Goal: Use online tool/utility: Utilize a website feature to perform a specific function

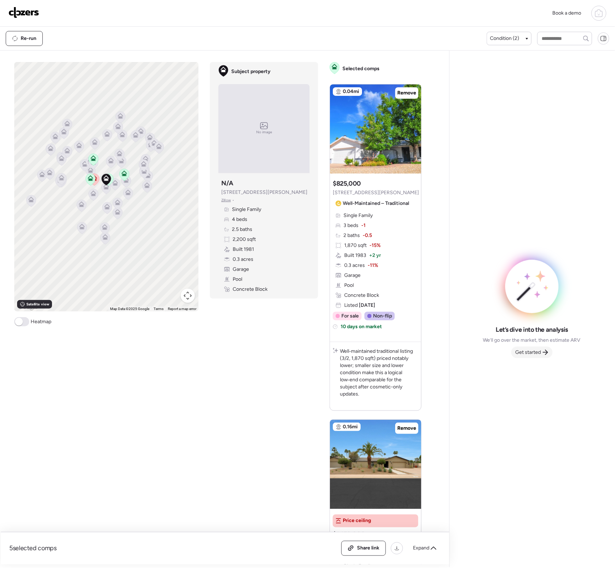
click at [521, 352] on span "Get started" at bounding box center [528, 352] width 26 height 7
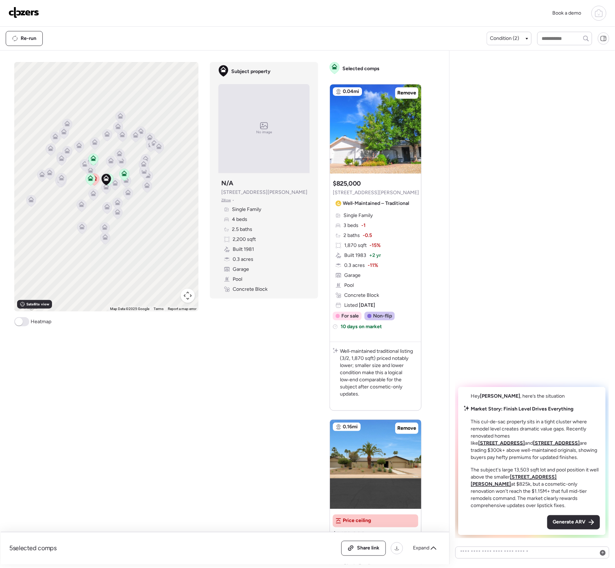
drag, startPoint x: 566, startPoint y: 524, endPoint x: 563, endPoint y: 519, distance: 5.4
click at [566, 524] on span "Generate ARV" at bounding box center [569, 521] width 33 height 7
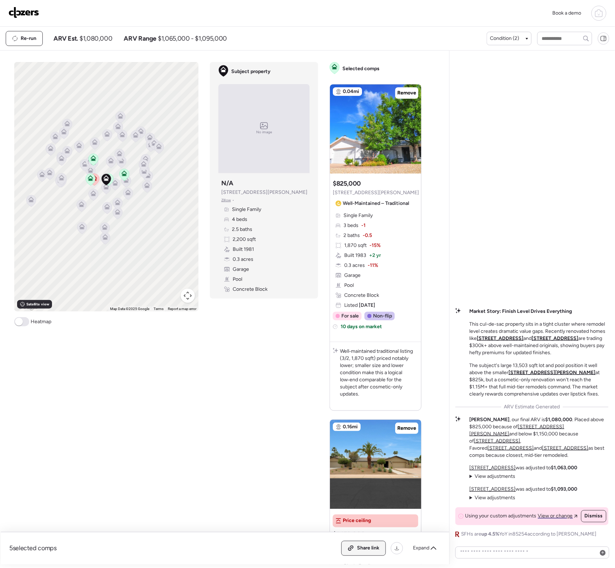
click at [365, 549] on span "Share link" at bounding box center [368, 547] width 22 height 7
click at [28, 11] on img at bounding box center [24, 12] width 31 height 11
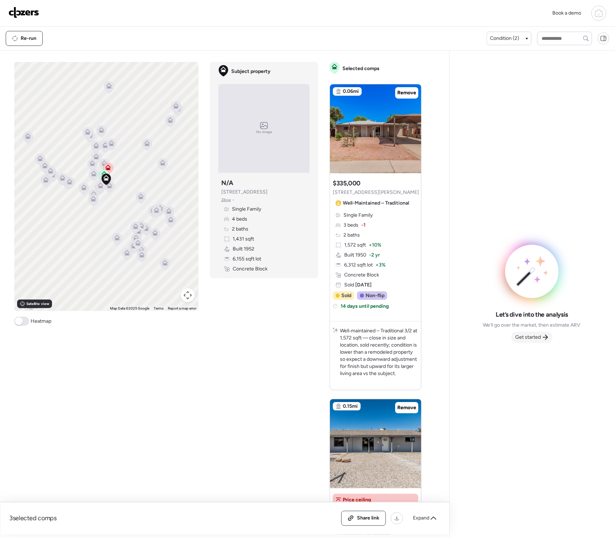
click at [541, 338] on div "Get started" at bounding box center [531, 337] width 41 height 11
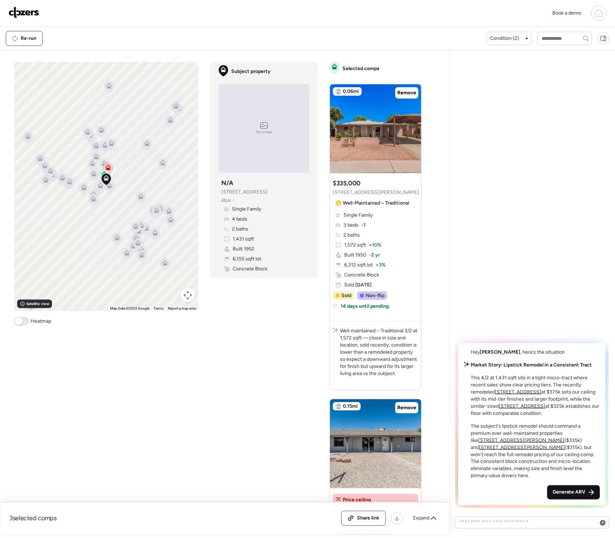
click at [558, 497] on div "Generate ARV" at bounding box center [573, 493] width 53 height 14
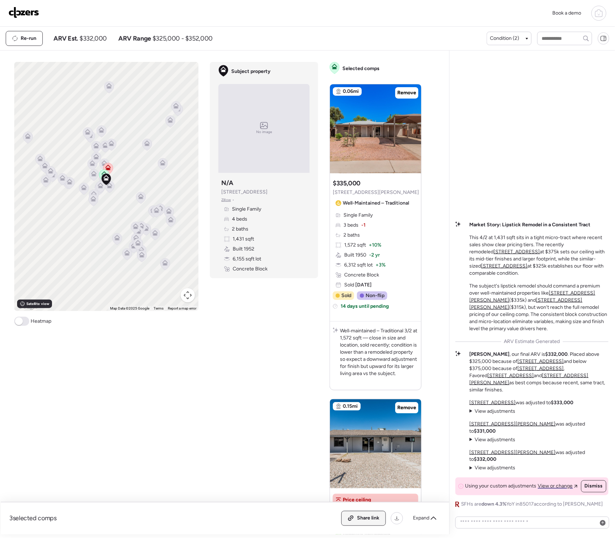
click at [355, 518] on div "Share link" at bounding box center [363, 519] width 44 height 14
click at [26, 15] on img at bounding box center [24, 12] width 31 height 11
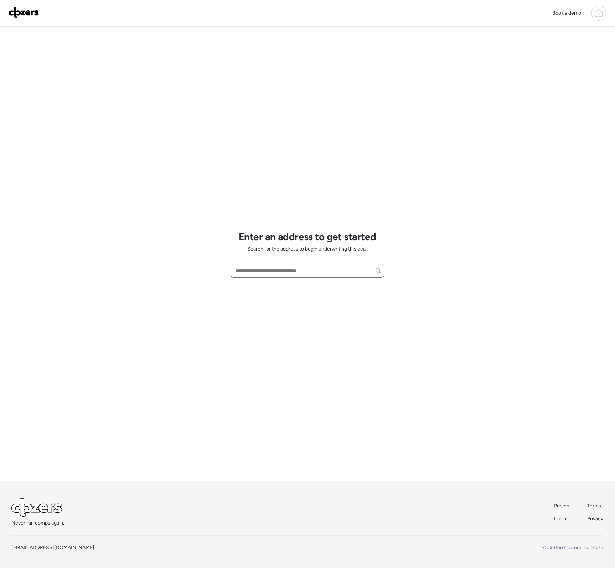
click at [244, 270] on input "text" at bounding box center [307, 271] width 147 height 10
paste input "**********"
click at [295, 288] on div "3715 W Rose Garden Ln, Glendale, AZ, 85308" at bounding box center [307, 283] width 154 height 13
type input "**********"
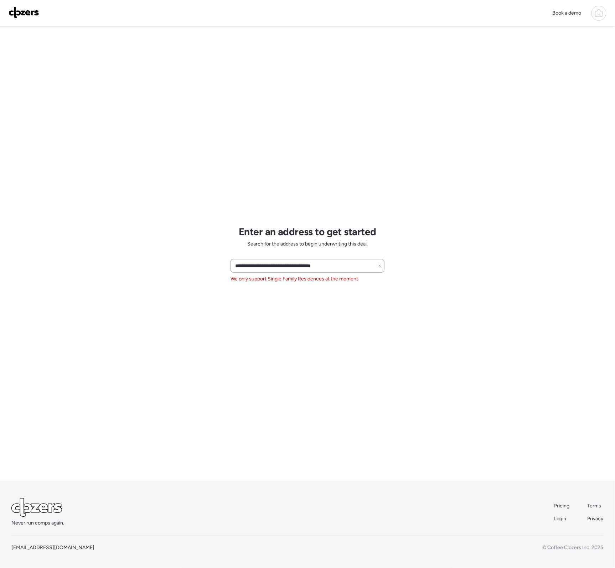
drag, startPoint x: 387, startPoint y: 262, endPoint x: 380, endPoint y: 265, distance: 7.8
click at [380, 265] on div "**********" at bounding box center [307, 284] width 615 height 568
click at [380, 265] on icon at bounding box center [379, 265] width 3 height 3
